Goal: Task Accomplishment & Management: Use online tool/utility

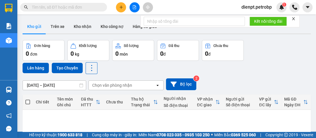
click at [258, 6] on span "dienpt.petrobp" at bounding box center [257, 6] width 40 height 7
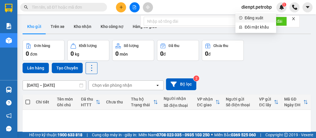
click at [254, 15] on span "Đăng xuất" at bounding box center [258, 18] width 28 height 6
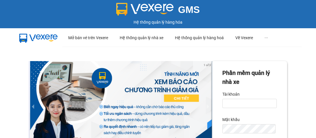
scroll to position [69, 0]
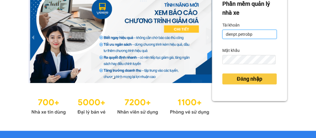
click at [255, 36] on input "dienpt.petrobp" at bounding box center [249, 34] width 54 height 9
type input "maiptx.petrobp"
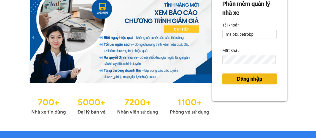
click at [254, 76] on span "Đăng nhập" at bounding box center [249, 79] width 25 height 8
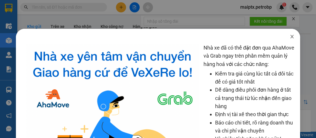
click at [290, 38] on icon "close" at bounding box center [291, 36] width 5 height 5
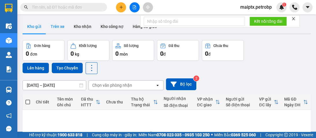
click at [51, 22] on button "Trên xe" at bounding box center [57, 27] width 23 height 14
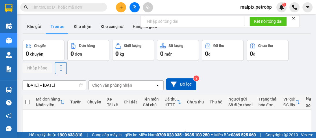
click at [48, 84] on div "ver 1.8.146 Kho gửi Trên xe Kho nhận Kho công nợ Hàng đã giao Chuyến 0 chuyến Đ…" at bounding box center [166, 119] width 293 height 204
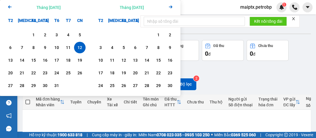
scroll to position [46, 0]
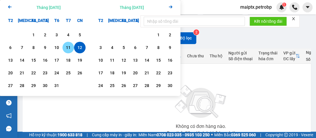
click at [67, 43] on div "11" at bounding box center [68, 48] width 12 height 12
click at [77, 49] on div "12" at bounding box center [80, 47] width 8 height 7
type input "[DATE] – [DATE]"
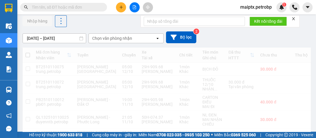
click at [95, 41] on div "Chọn văn phòng nhận" at bounding box center [122, 38] width 66 height 9
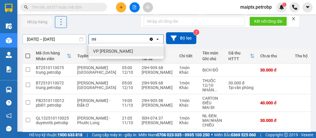
type input "mi"
click at [102, 49] on span "VP Minh Hưng" at bounding box center [113, 52] width 40 height 6
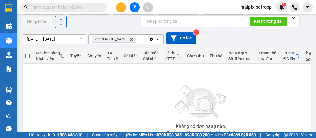
scroll to position [0, 0]
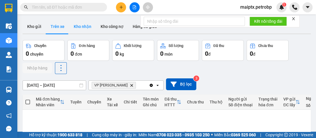
click at [79, 33] on button "Kho nhận" at bounding box center [82, 27] width 27 height 14
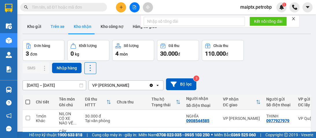
click at [58, 25] on button "Trên xe" at bounding box center [57, 27] width 23 height 14
type input "[DATE] – [DATE]"
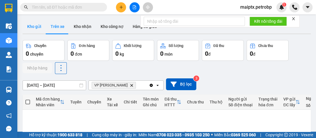
click at [38, 26] on button "Kho gửi" at bounding box center [34, 27] width 23 height 14
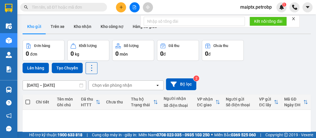
scroll to position [46, 0]
